Goal: Task Accomplishment & Management: Manage account settings

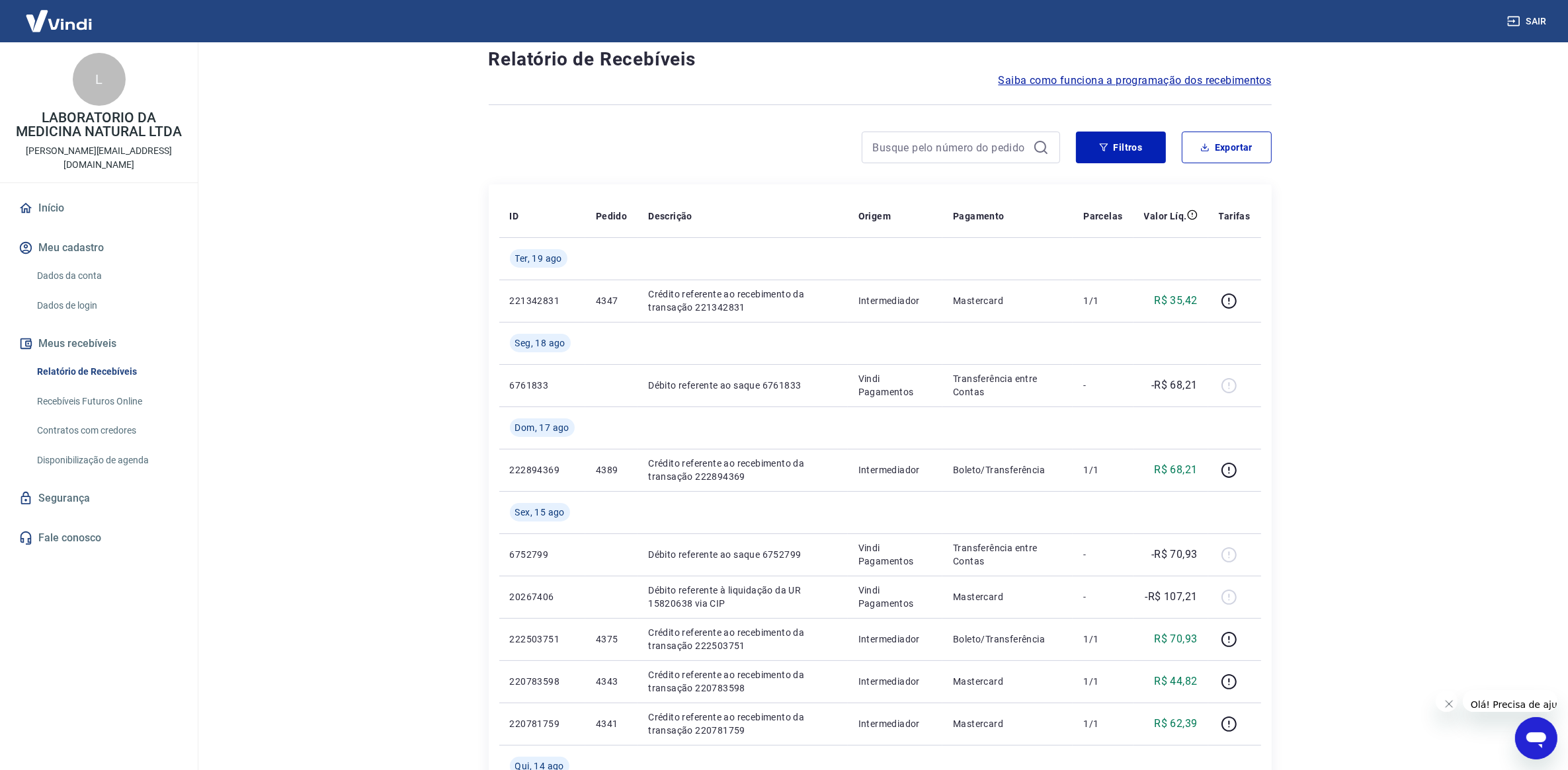
click at [46, 193] on link "Início" at bounding box center [98, 208] width 166 height 29
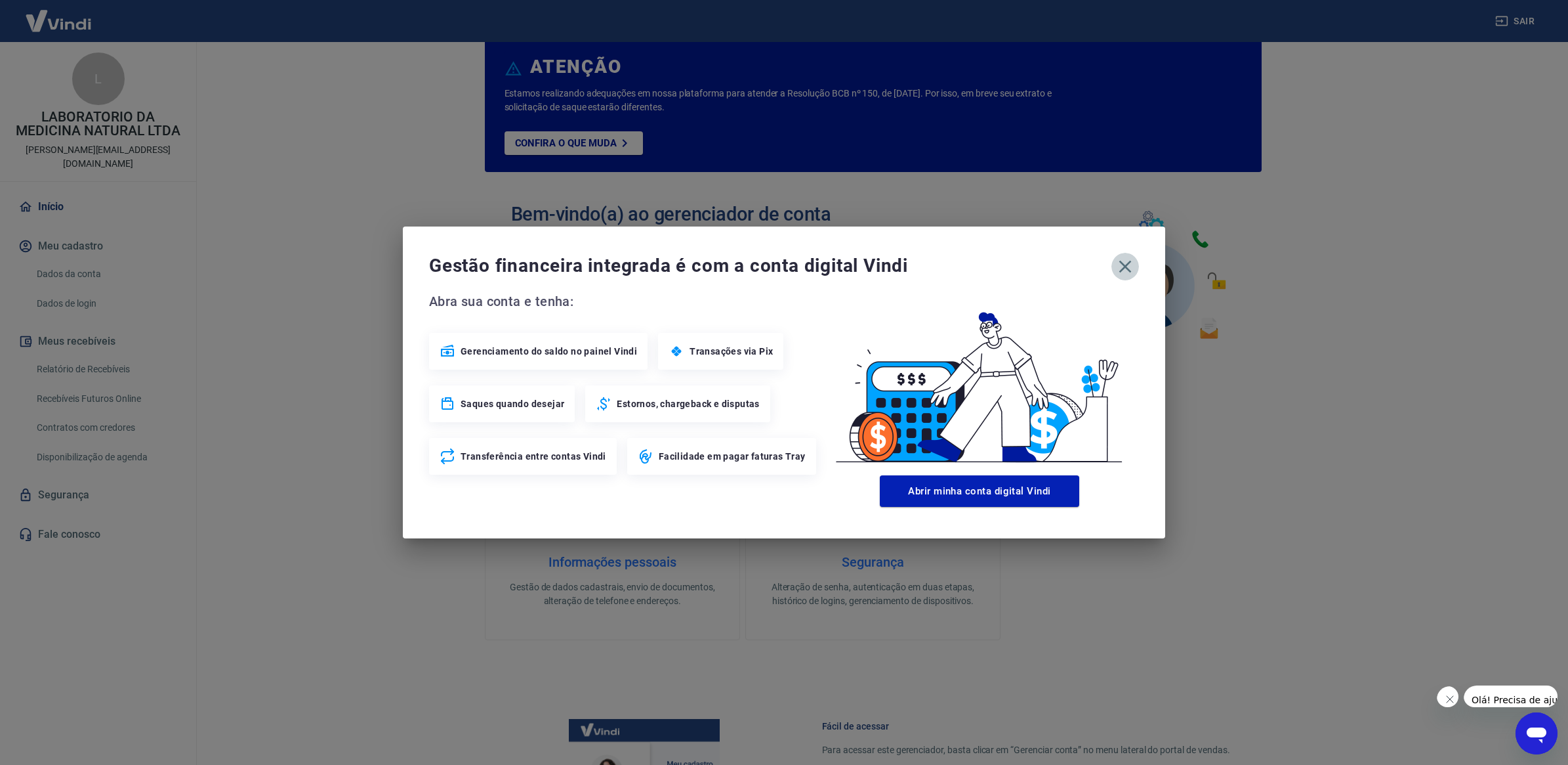
drag, startPoint x: 1126, startPoint y: 263, endPoint x: 826, endPoint y: 269, distance: 300.1
click at [1106, 269] on div "Gestão financeira integrada é com a conta digital Vindi" at bounding box center [784, 267] width 710 height 28
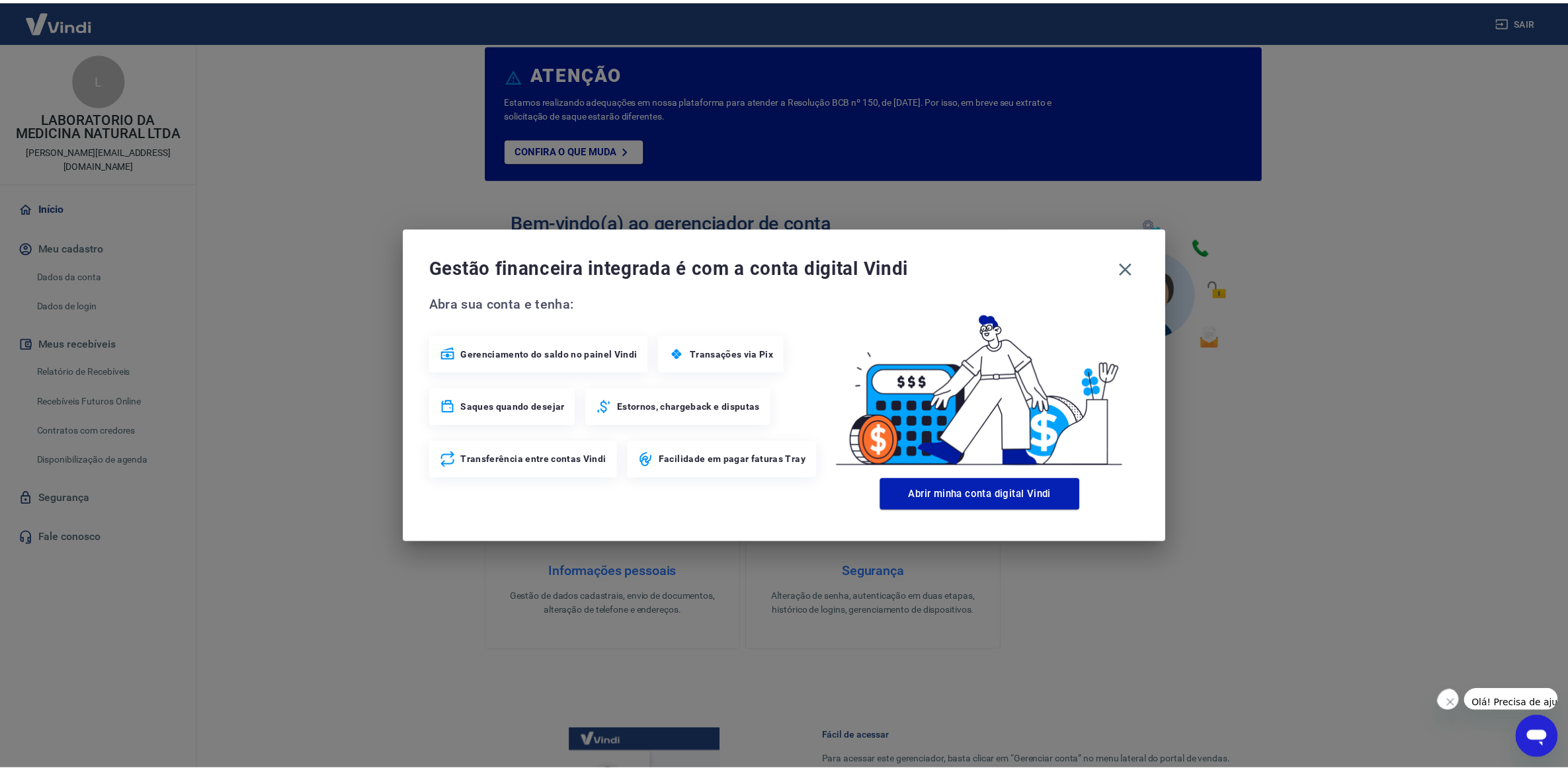
scroll to position [152, 0]
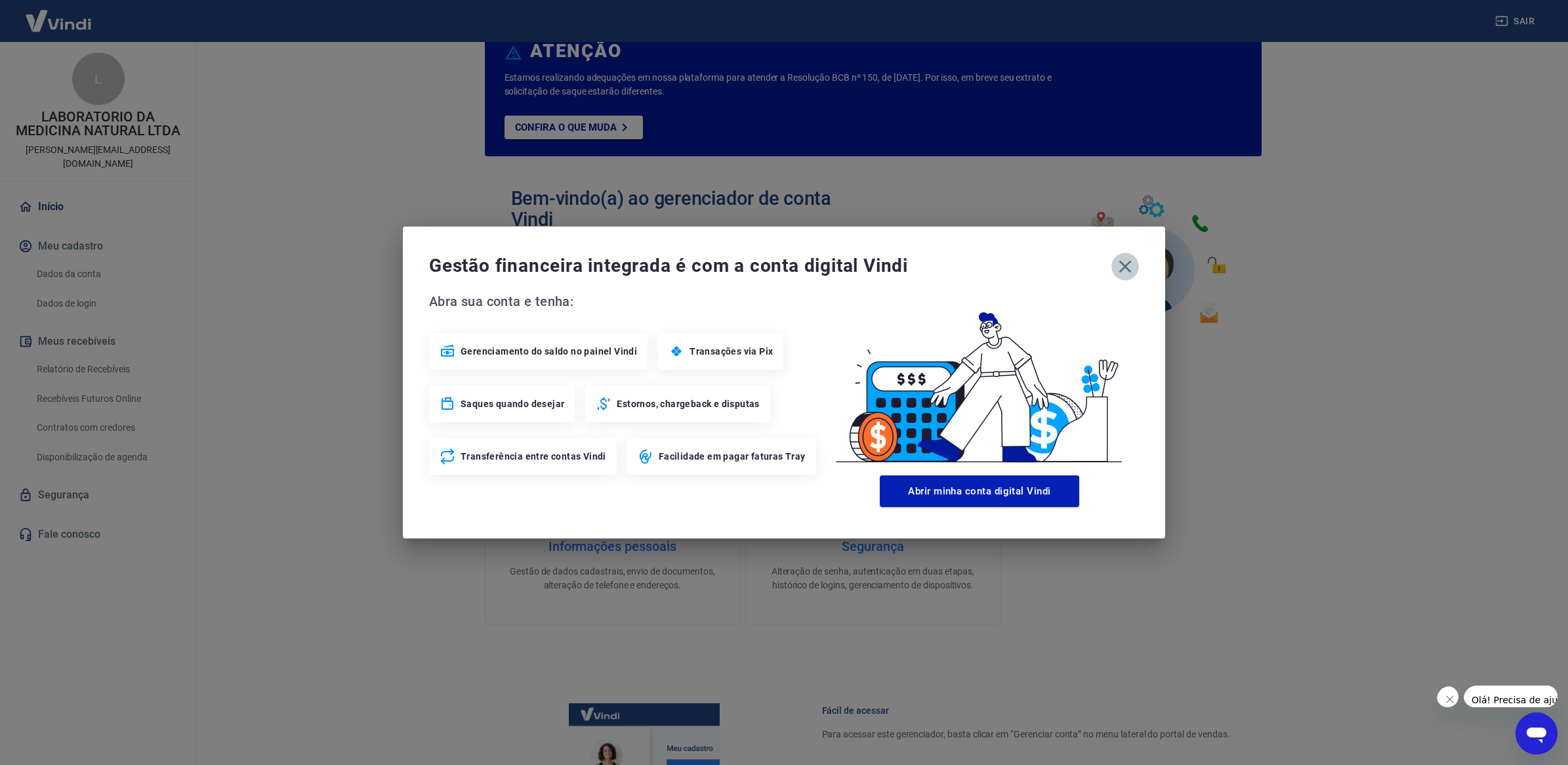
click at [1126, 264] on icon "button" at bounding box center [1125, 266] width 21 height 21
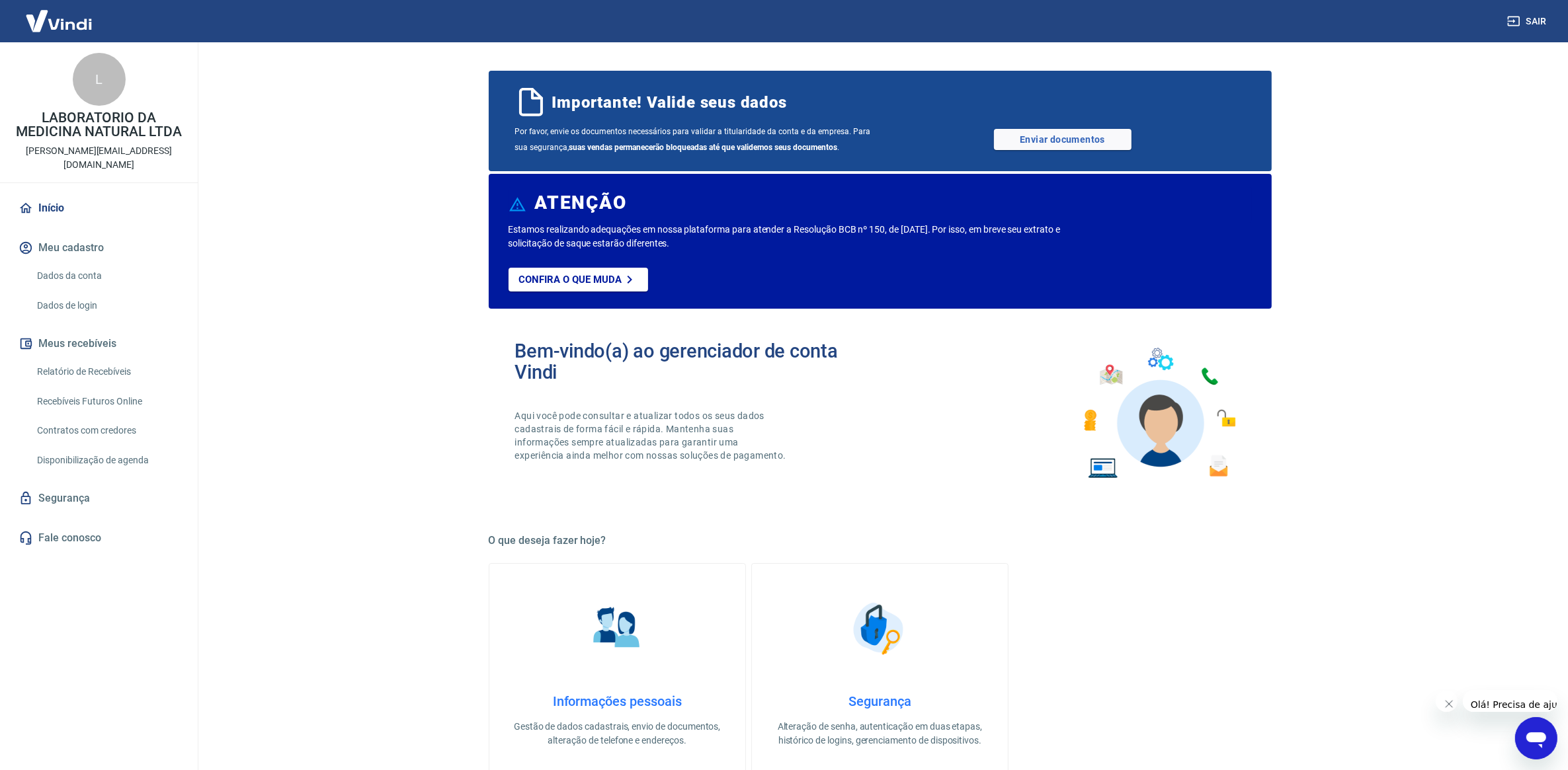
scroll to position [0, 0]
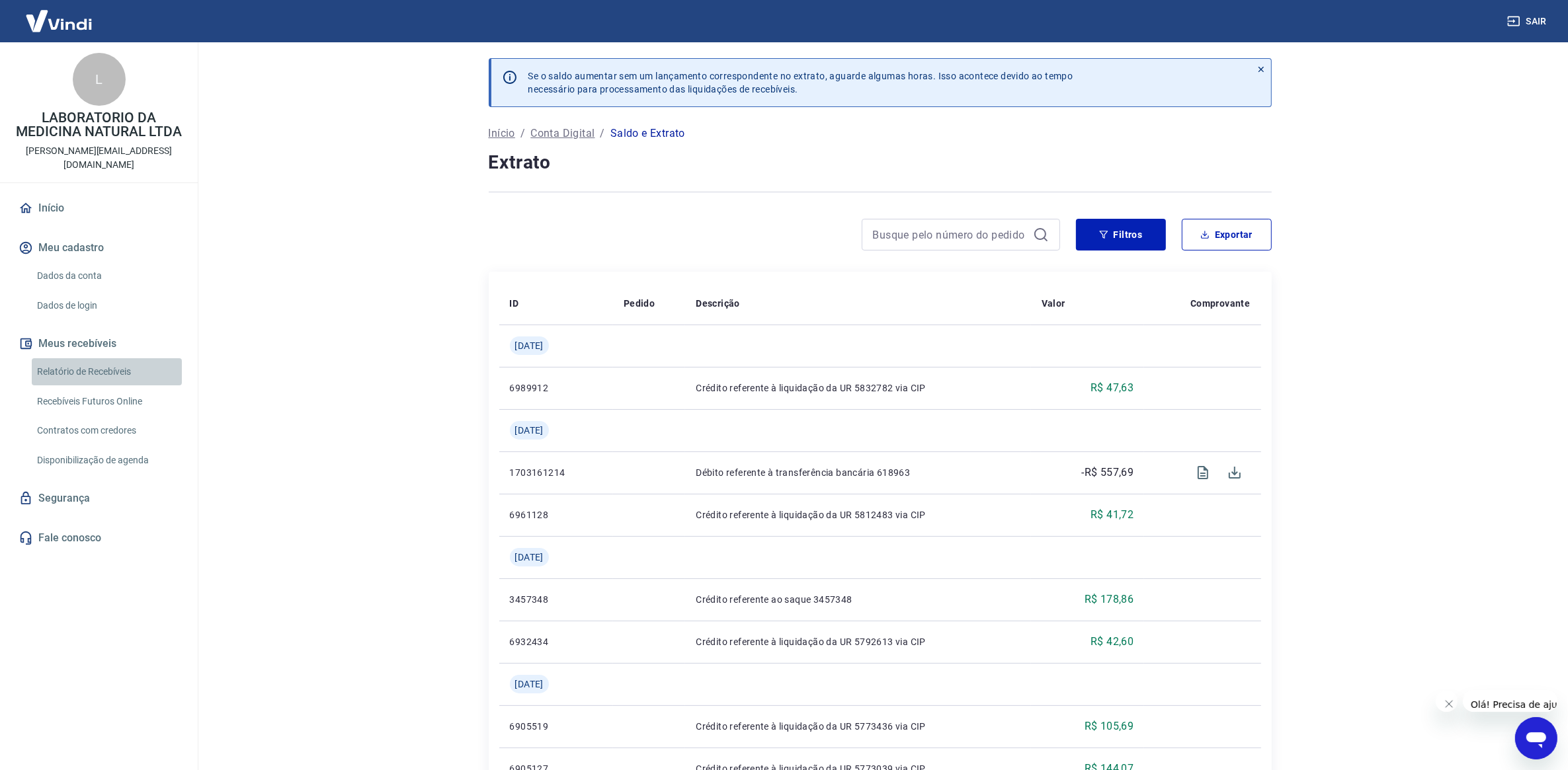
click at [104, 358] on link "Relatório de Recebíveis" at bounding box center [106, 372] width 150 height 27
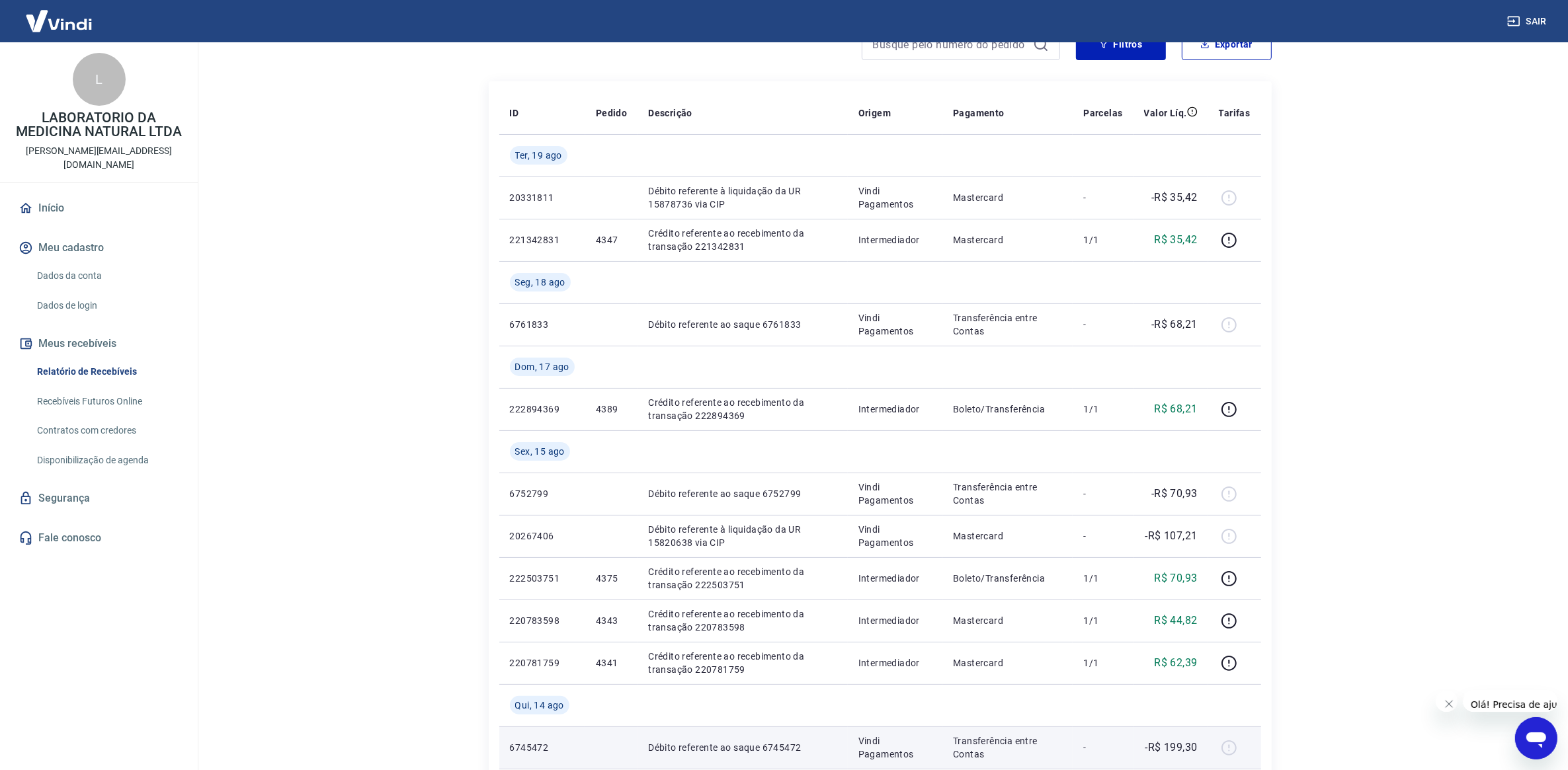
scroll to position [165, 0]
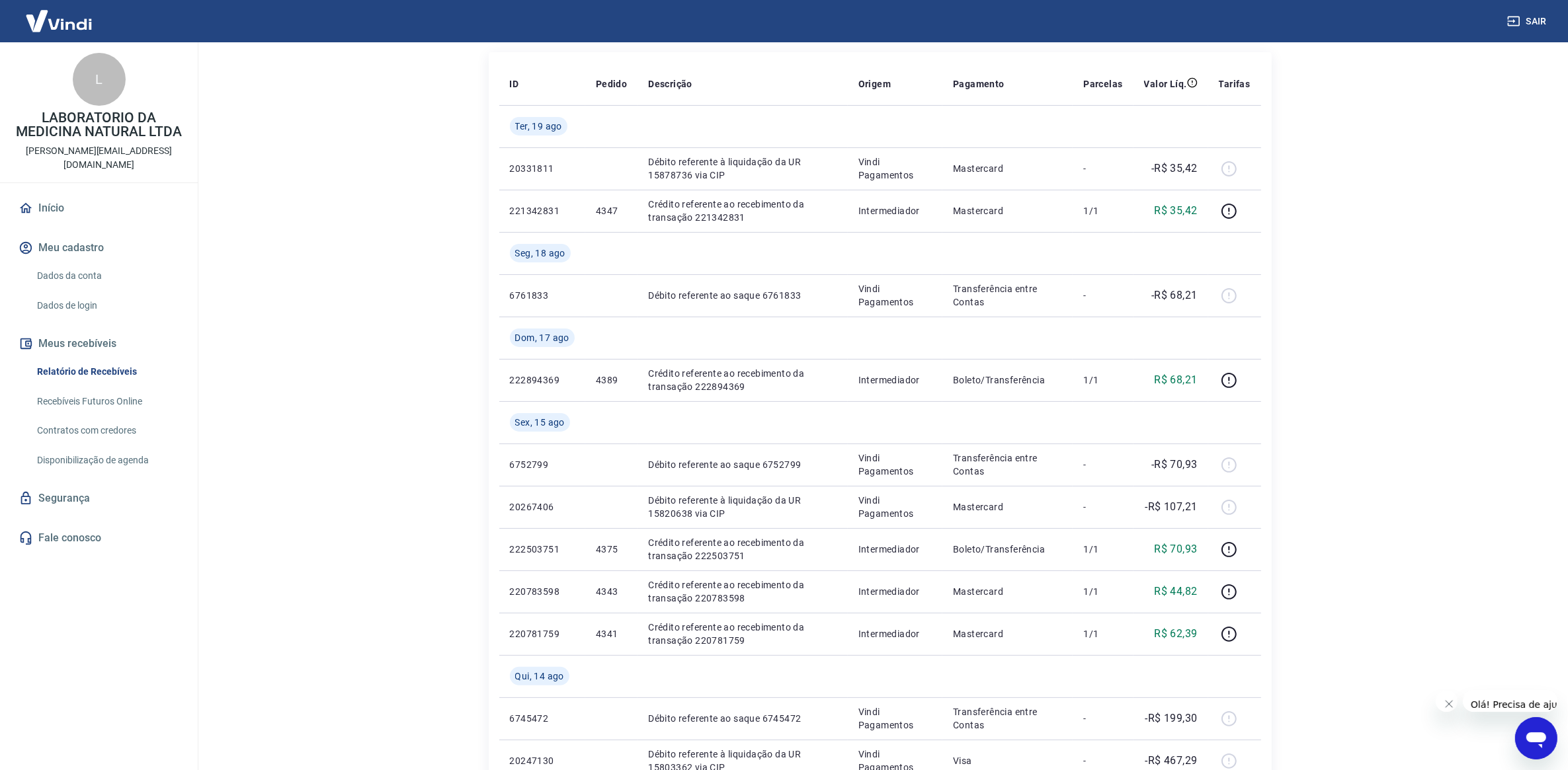
drag, startPoint x: 31, startPoint y: 0, endPoint x: 250, endPoint y: 18, distance: 219.7
click at [320, 207] on main "Início / Meus Recebíveis / Relatório de Recebíveis Relatório de Recebíveis Saib…" at bounding box center [879, 240] width 1376 height 727
